Goal: Navigation & Orientation: Find specific page/section

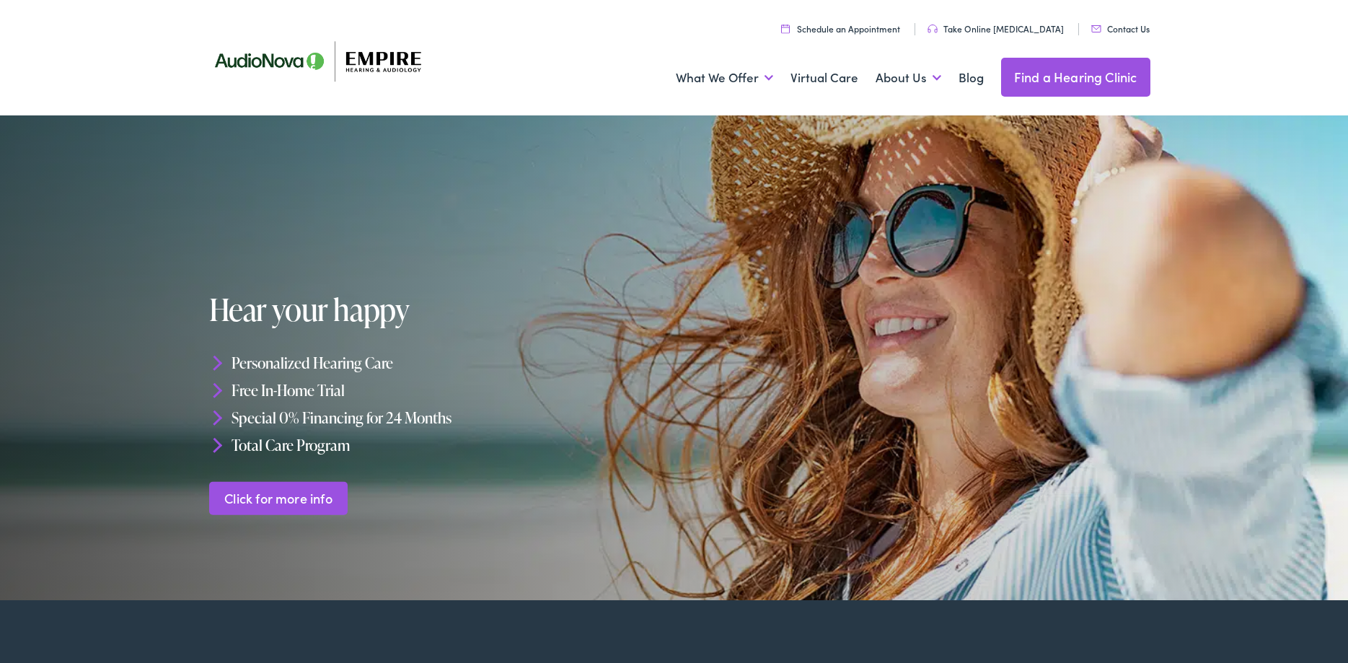
click at [1077, 84] on link "Find a Hearing Clinic" at bounding box center [1075, 77] width 149 height 39
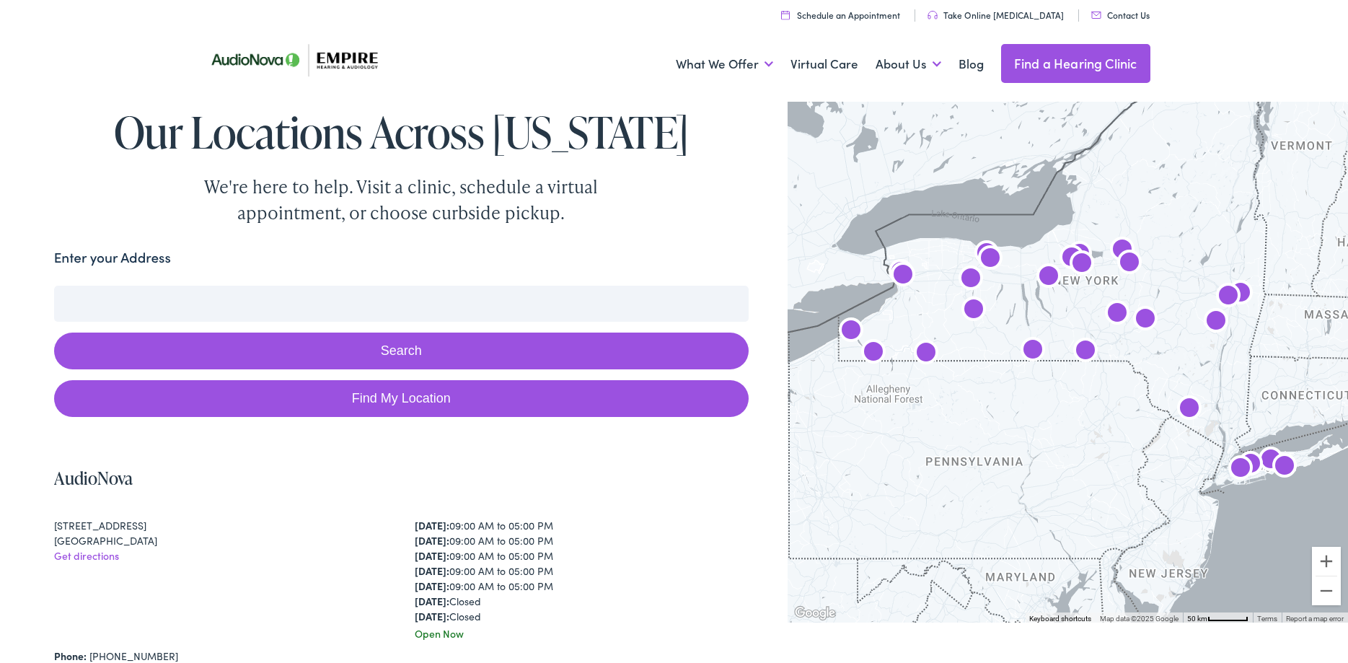
click at [429, 352] on button "Search" at bounding box center [401, 351] width 695 height 37
click at [429, 398] on link "Find My Location" at bounding box center [401, 398] width 695 height 37
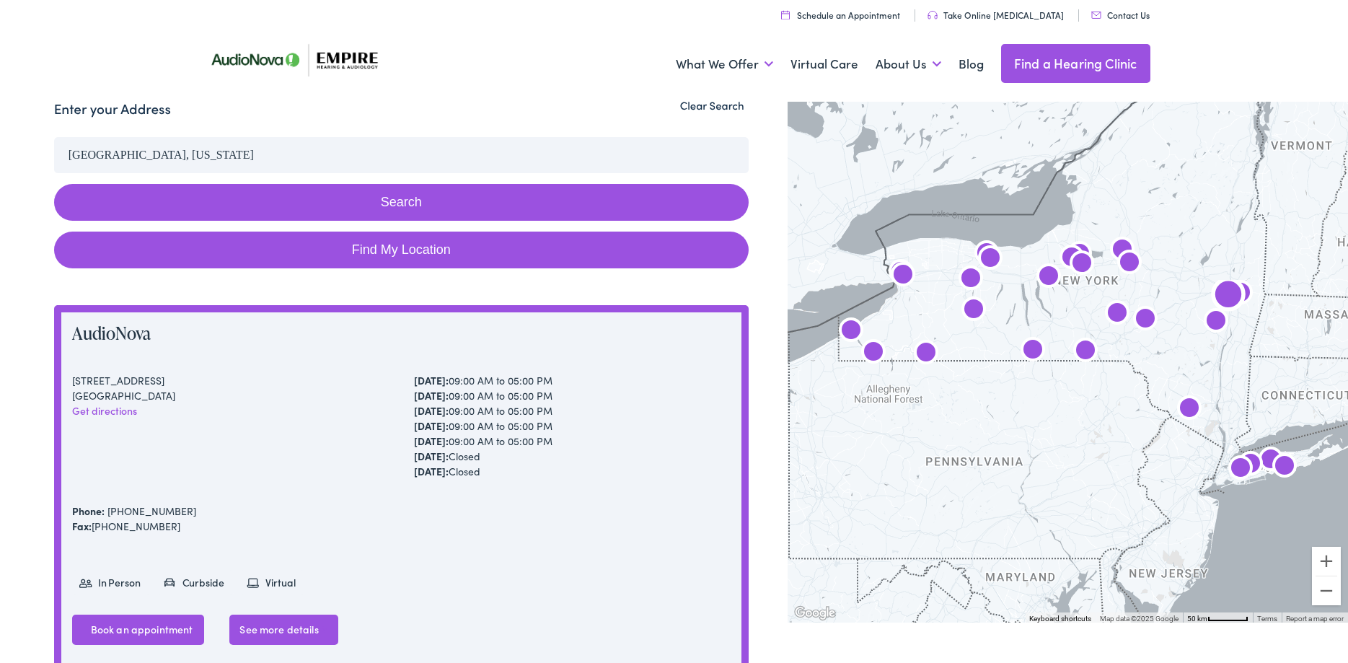
scroll to position [147, 0]
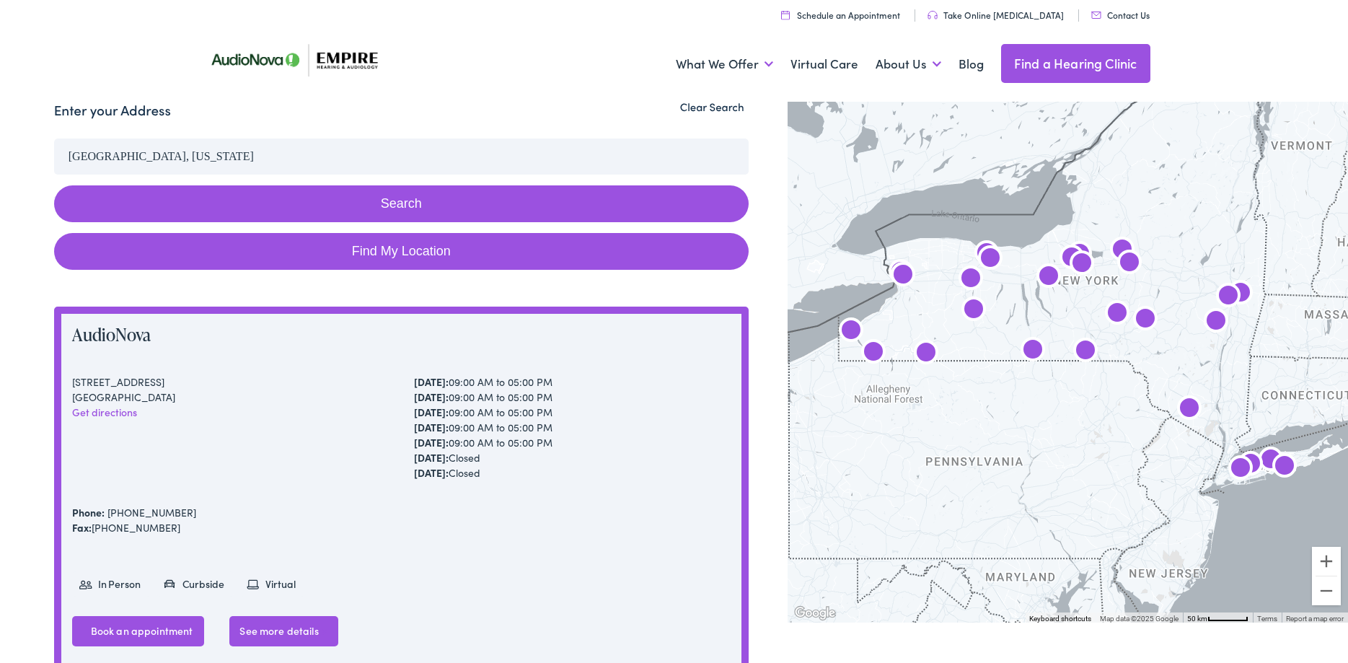
click at [453, 247] on link "Find My Location" at bounding box center [401, 251] width 695 height 37
click at [443, 248] on link "Find My Location" at bounding box center [401, 251] width 695 height 37
drag, startPoint x: 185, startPoint y: 157, endPoint x: -37, endPoint y: 161, distance: 222.2
click at [54, 161] on input "Fayetteville, New York" at bounding box center [401, 157] width 695 height 36
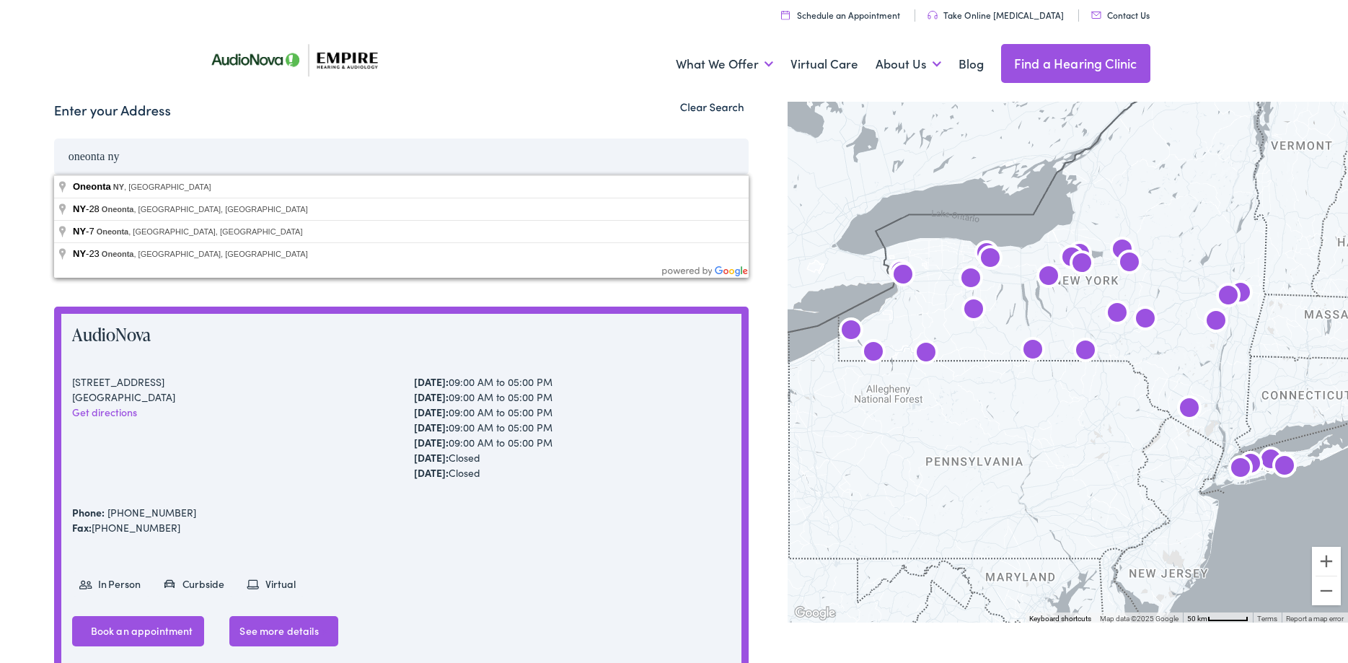
click at [54, 185] on button "Search" at bounding box center [401, 203] width 695 height 37
type input "Oneonta, NY, USA"
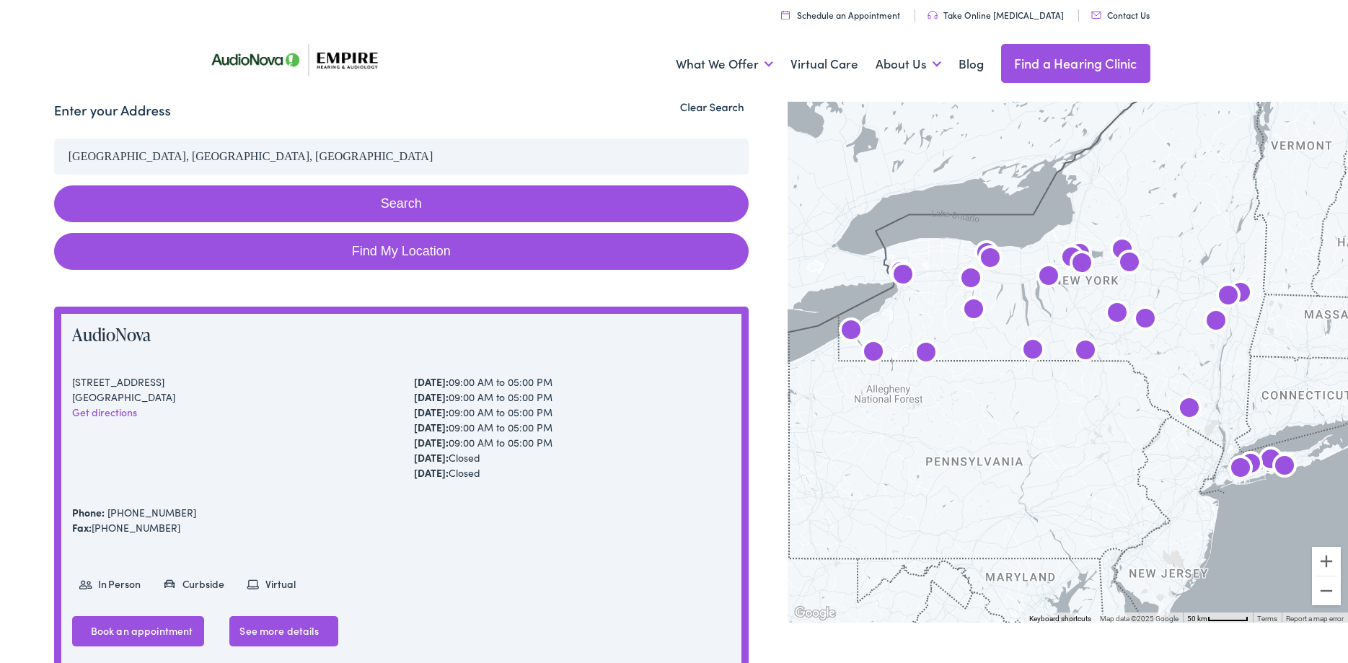
click at [387, 203] on button "Search" at bounding box center [401, 203] width 695 height 37
click at [390, 203] on button "Search" at bounding box center [401, 203] width 695 height 37
click at [395, 206] on button "Search" at bounding box center [401, 203] width 695 height 37
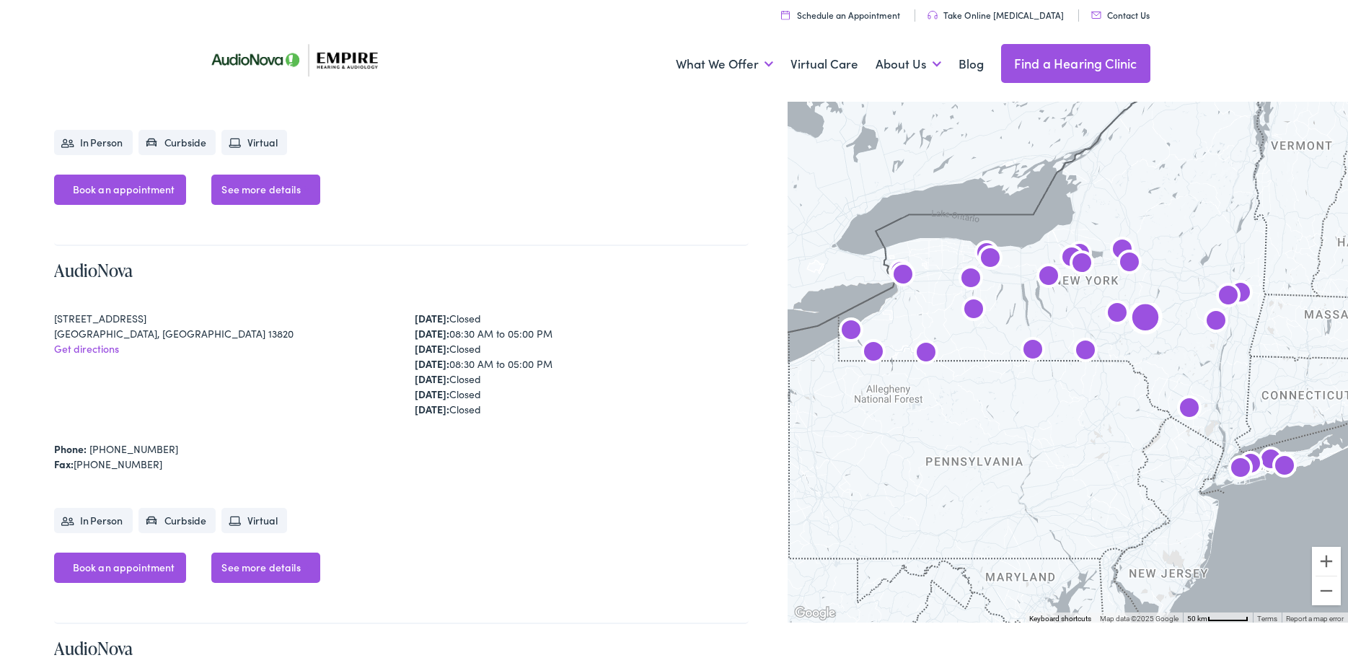
scroll to position [6696, 0]
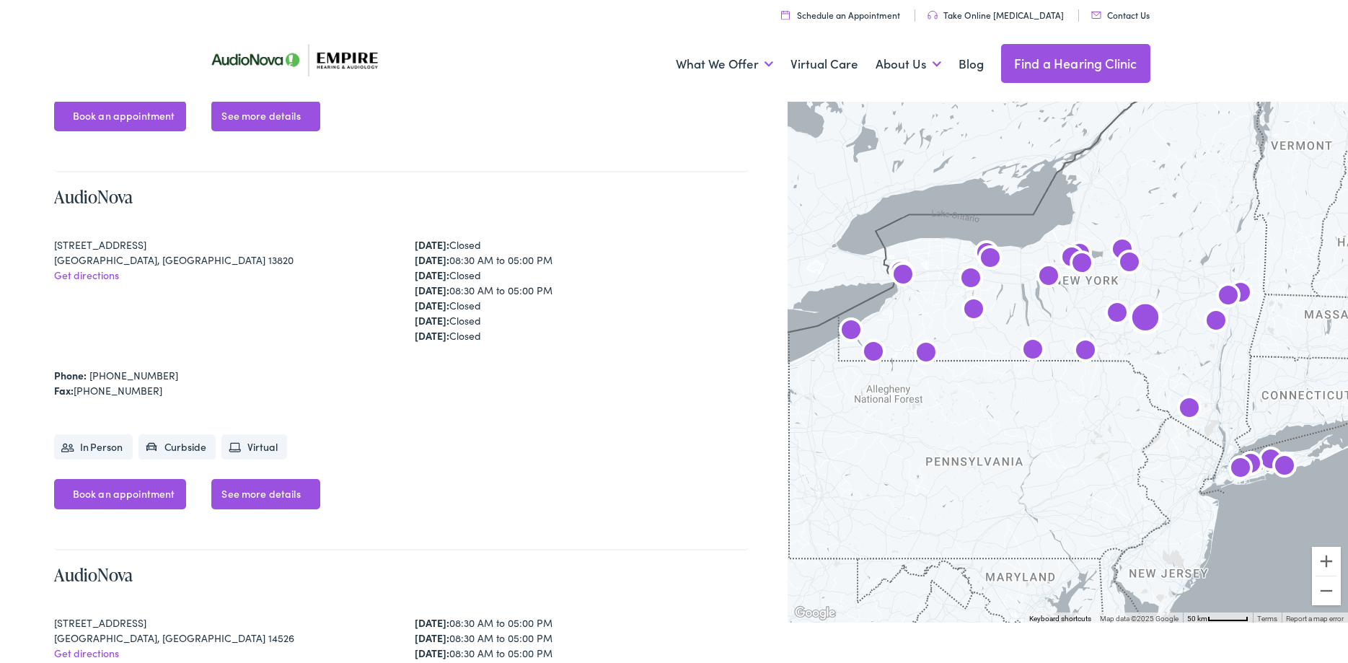
click at [263, 487] on link "See more details" at bounding box center [265, 494] width 108 height 30
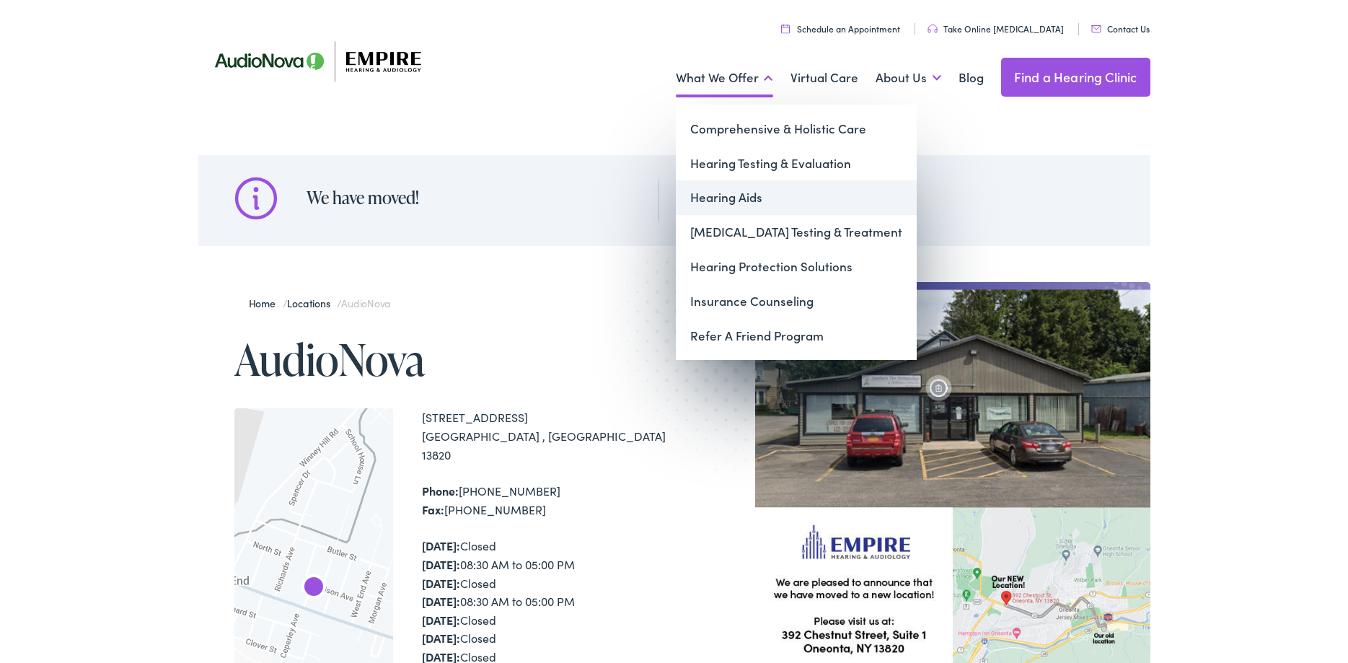
click at [745, 200] on link "Hearing Aids" at bounding box center [796, 197] width 241 height 35
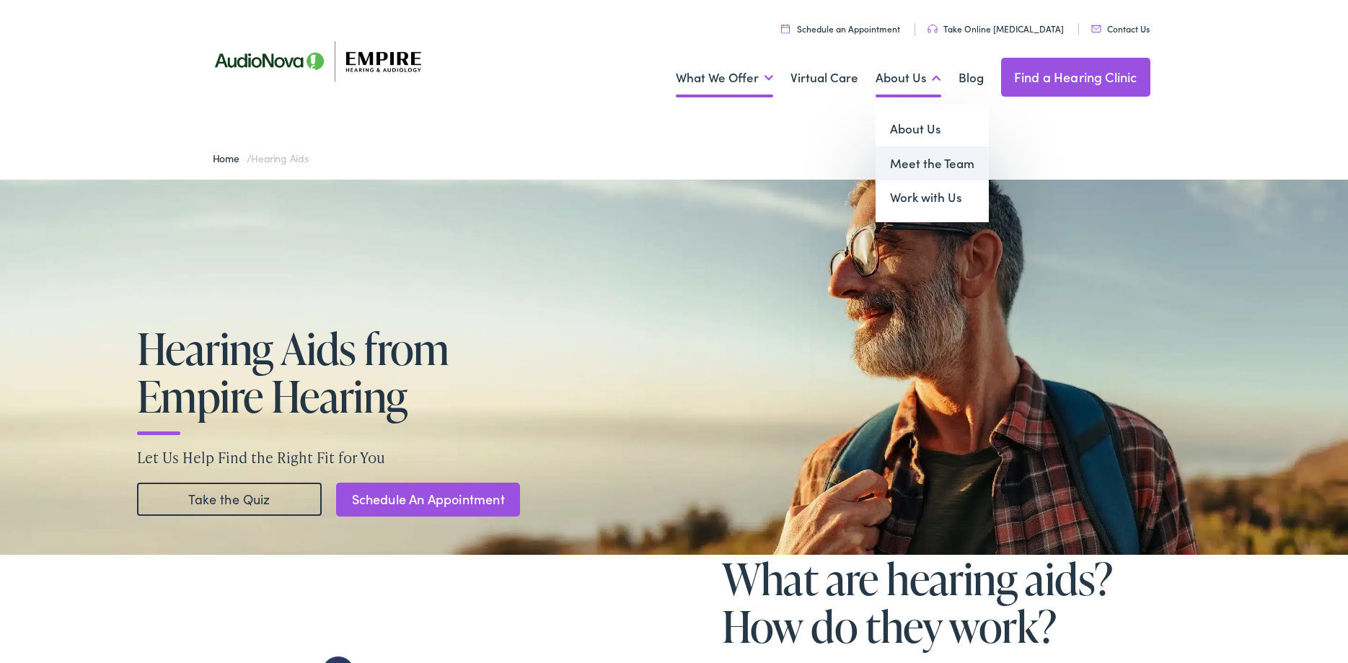
click at [921, 173] on link "Meet the Team" at bounding box center [932, 163] width 113 height 35
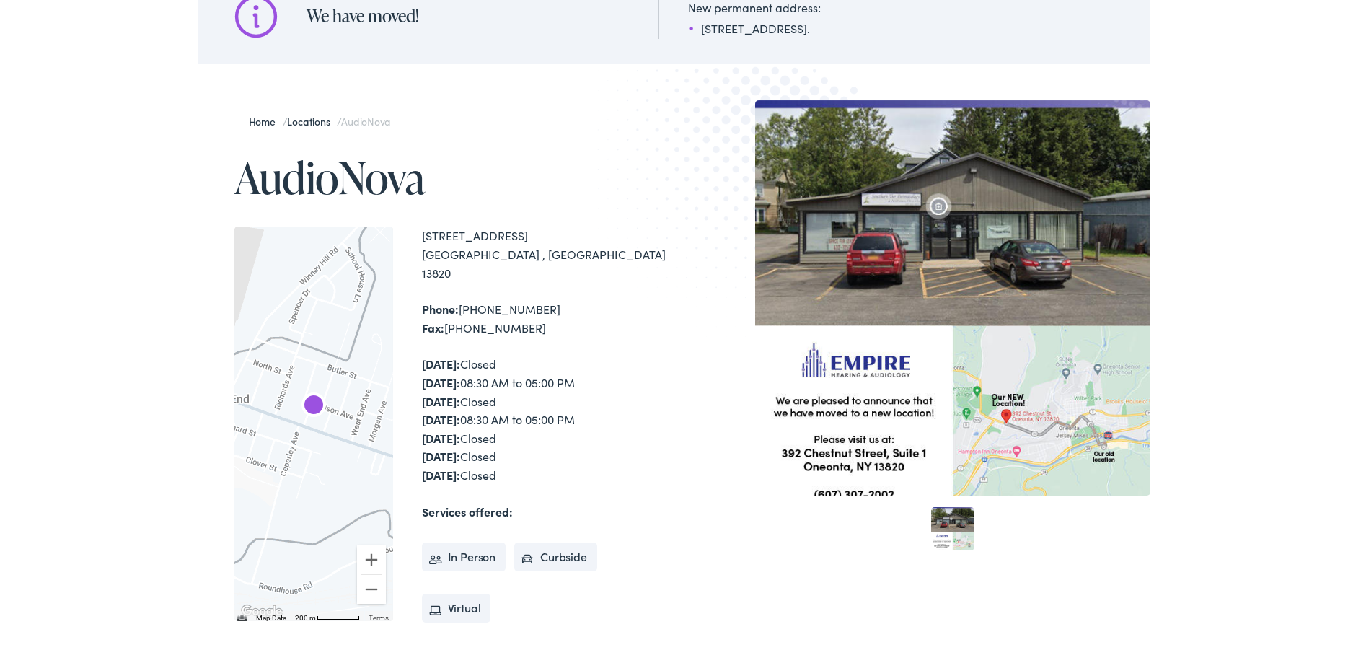
scroll to position [221, 0]
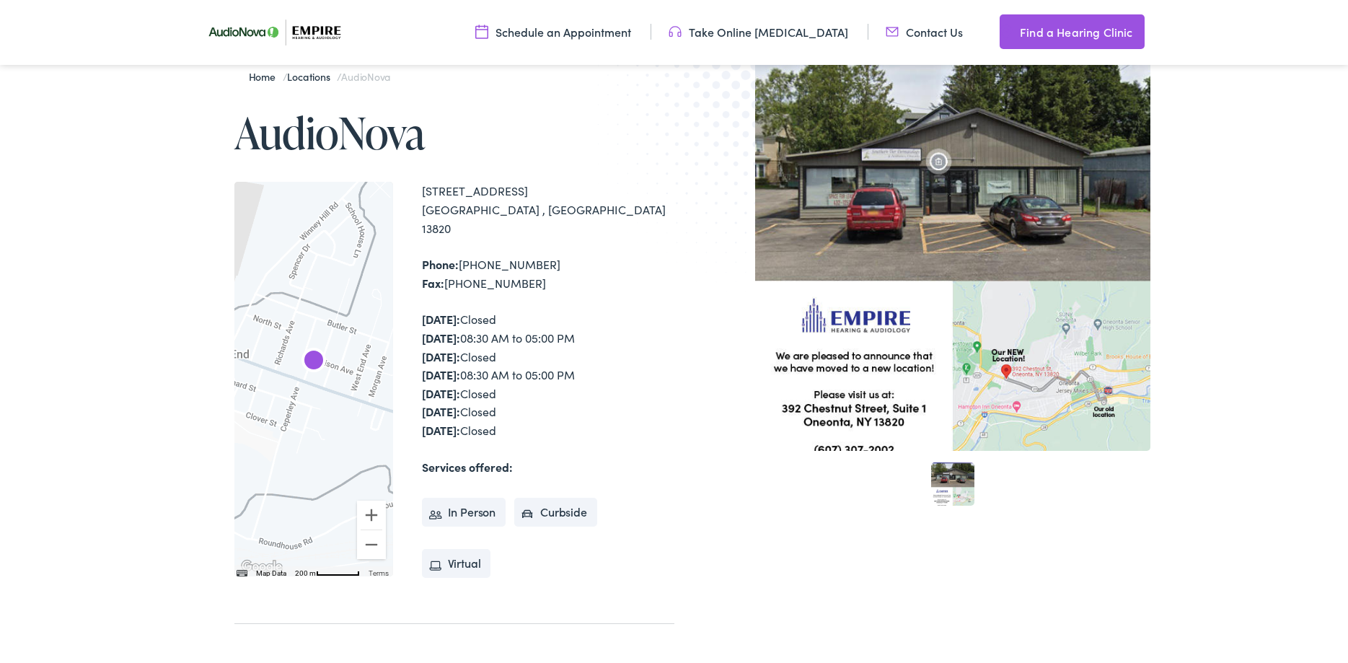
click at [901, 380] on div at bounding box center [952, 253] width 395 height 395
click at [994, 217] on div at bounding box center [952, 253] width 395 height 395
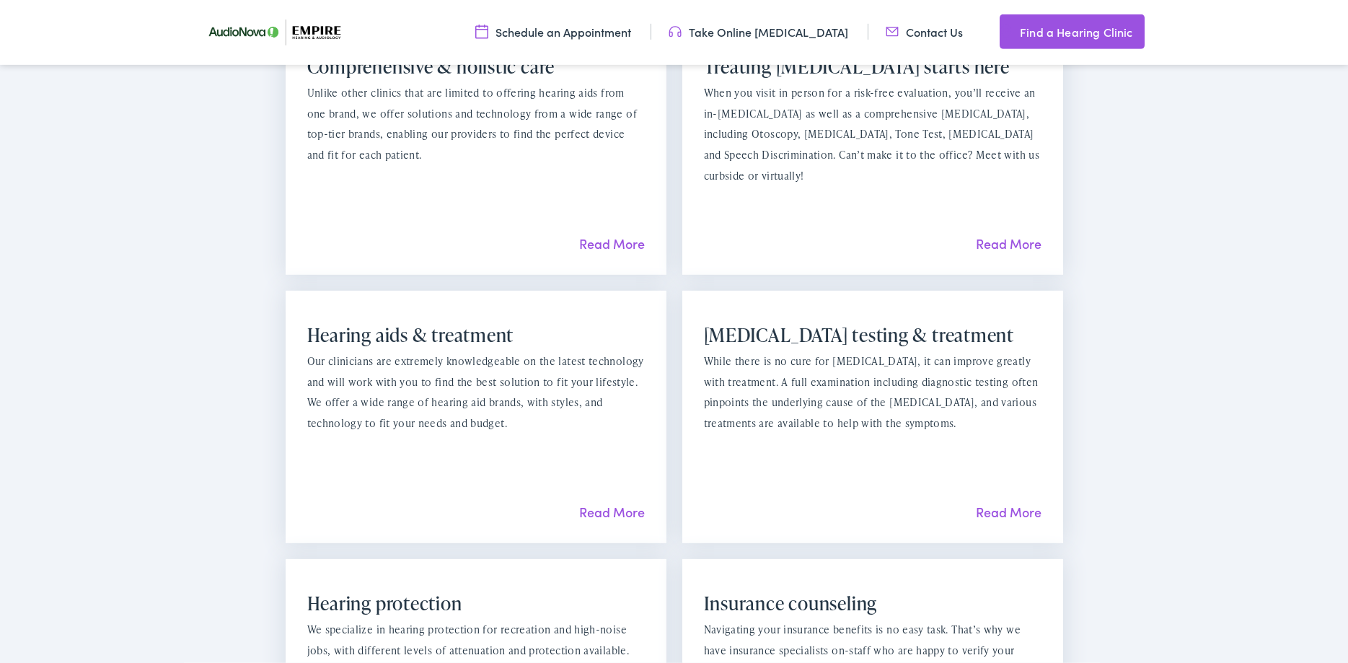
scroll to position [914, 0]
